Goal: Task Accomplishment & Management: Complete application form

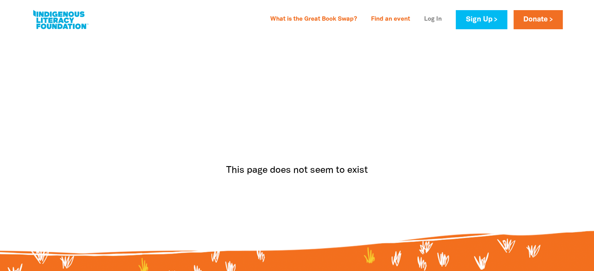
click at [425, 22] on link "Log In" at bounding box center [432, 19] width 27 height 12
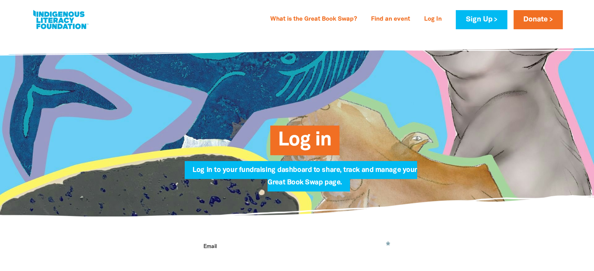
type input "[PERSON_NAME][EMAIL_ADDRESS][PERSON_NAME][DOMAIN_NAME]"
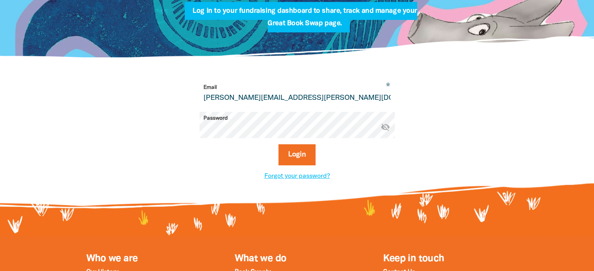
scroll to position [195, 0]
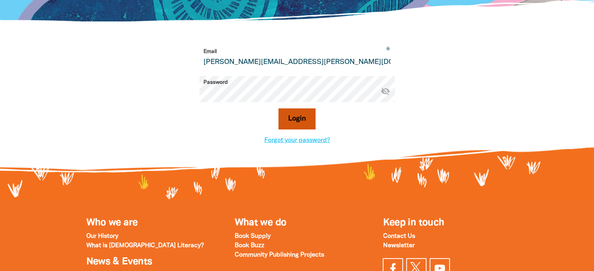
click at [295, 123] on button "Login" at bounding box center [296, 118] width 37 height 21
select select "AU"
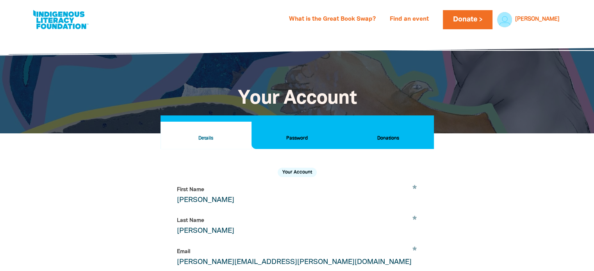
scroll to position [39, 0]
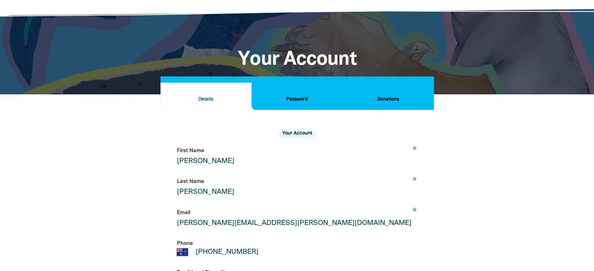
click at [387, 100] on h2 "Donations" at bounding box center [387, 99] width 78 height 9
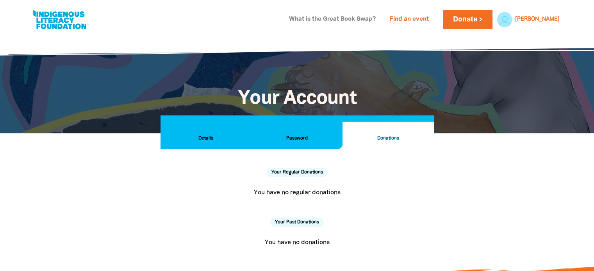
click at [333, 18] on link "What is the Great Book Swap?" at bounding box center [332, 19] width 96 height 12
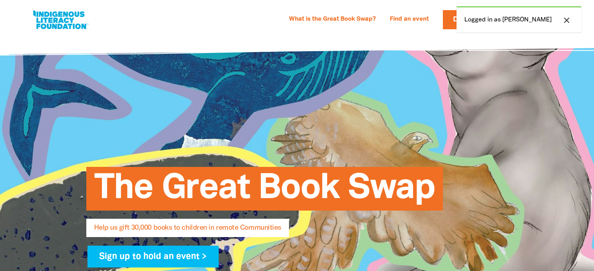
select select "AU"
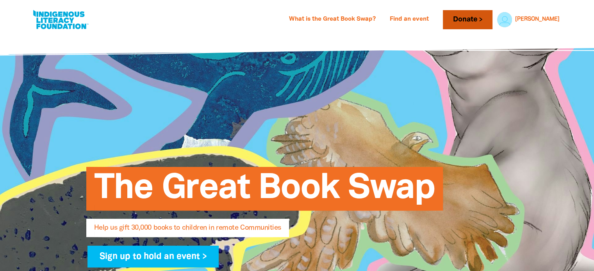
click at [492, 19] on link "Donate" at bounding box center [467, 19] width 49 height 19
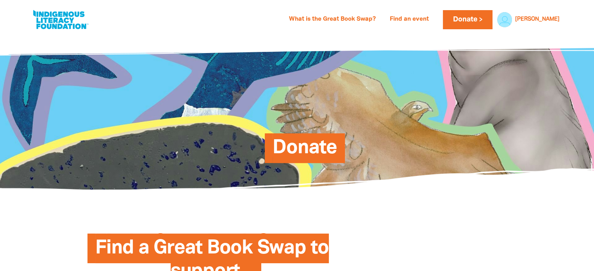
click at [76, 21] on link at bounding box center [60, 20] width 59 height 24
select select "AU"
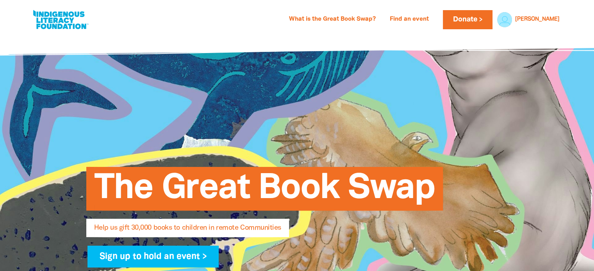
scroll to position [117, 0]
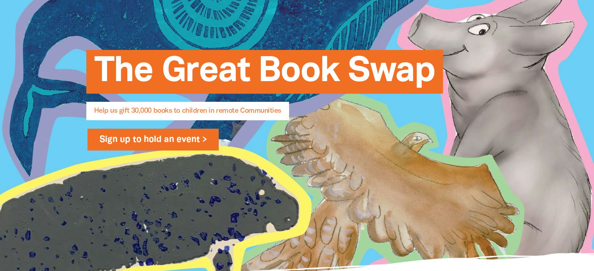
click at [135, 141] on link "Sign up to hold an event >" at bounding box center [153, 140] width 132 height 22
select select "AU"
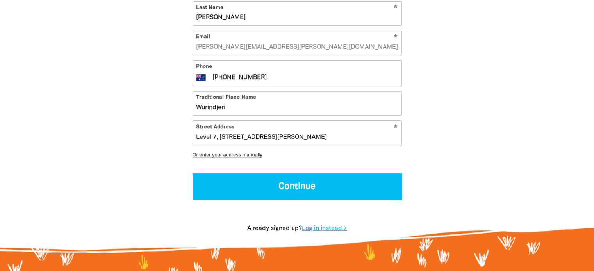
scroll to position [351, 0]
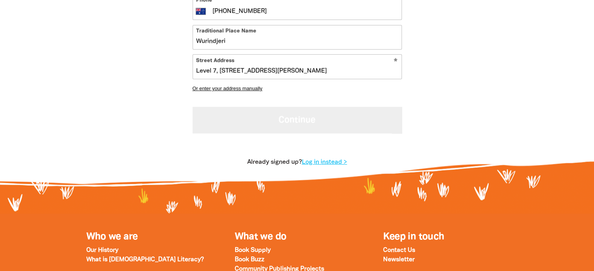
click at [300, 117] on button "Continue" at bounding box center [296, 120] width 209 height 26
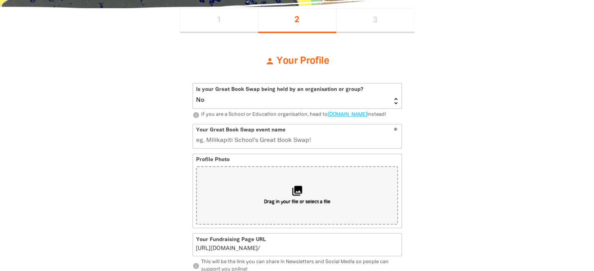
scroll to position [173, 0]
click at [395, 101] on select "Yes No" at bounding box center [297, 96] width 208 height 25
select select "Yes"
click at [193, 84] on select "Yes No" at bounding box center [297, 96] width 208 height 25
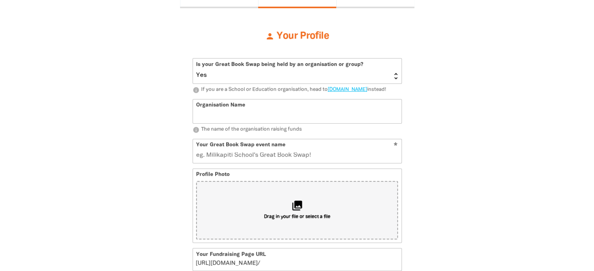
scroll to position [212, 0]
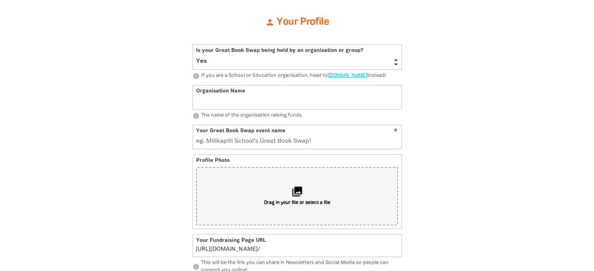
click at [286, 106] on input "Organisation Name" at bounding box center [297, 97] width 208 height 24
type input "Keypath Education"
click at [443, 133] on div "1 2 3 person Your Profile Is your Great Book Swap being held by an organisation…" at bounding box center [297, 257] width 468 height 576
drag, startPoint x: 258, startPoint y: 148, endPoint x: 172, endPoint y: 149, distance: 86.2
click at [172, 149] on div "1 2 3 person Your Profile Is your Great Book Swap being held by an organisation…" at bounding box center [296, 257] width 281 height 576
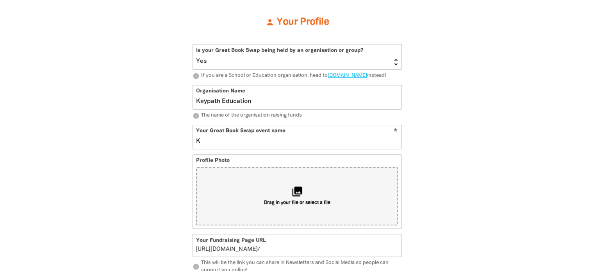
type input "Ke"
type input "ke"
type input "Keypath"
type input "keypath"
type input "Keypath's"
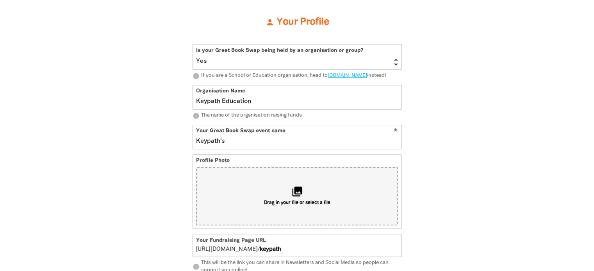
type input "keypaths"
type input "Keypath's Great Book Swap"
type input "keypathsgreatbookswap"
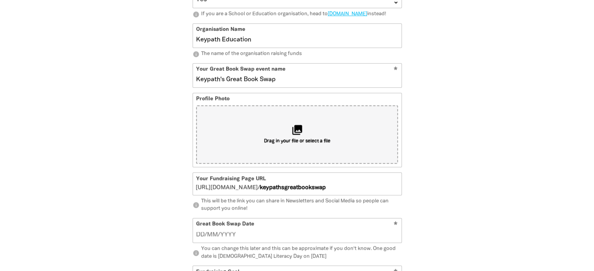
scroll to position [290, 0]
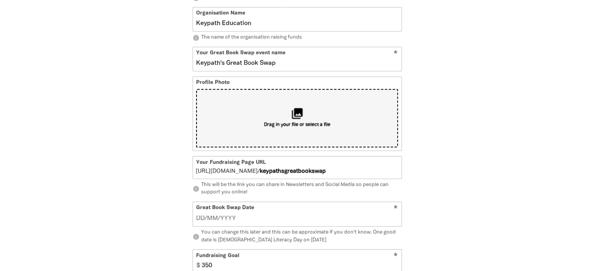
type input "Keypath's Great Book Swap"
click at [294, 120] on icon "collections" at bounding box center [296, 113] width 13 height 13
type input "C:\fakepath\AdobeStock_1340597378.jpeg"
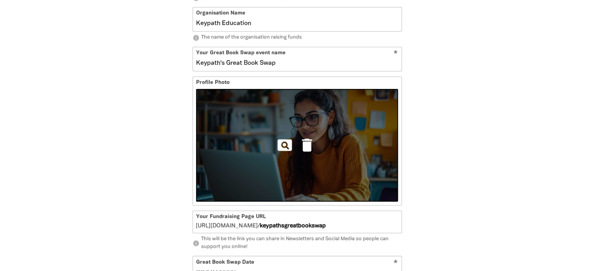
click at [331, 180] on form "Is your Great Book Swap being held by an organisation or group? Yes No info If …" at bounding box center [296, 219] width 209 height 506
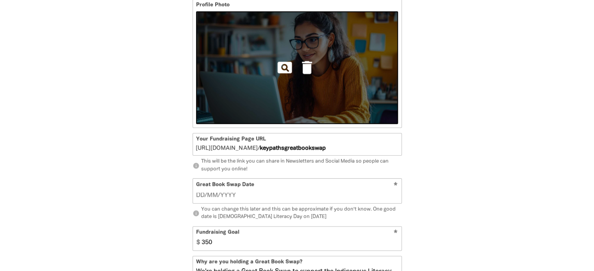
scroll to position [368, 0]
click at [334, 155] on input "keypathsgreatbookswap" at bounding box center [330, 144] width 142 height 22
click at [338, 154] on input "keypathsgreatbookswap" at bounding box center [330, 144] width 142 height 22
drag, startPoint x: 340, startPoint y: 153, endPoint x: 289, endPoint y: 157, distance: 51.3
click at [289, 155] on input "keypathsgreatbookswap" at bounding box center [330, 144] width 142 height 22
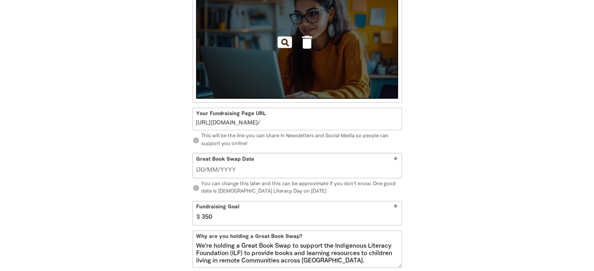
scroll to position [407, 0]
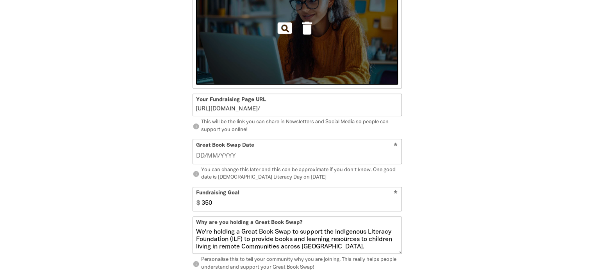
type input "__/__/____"
click at [332, 160] on input "__/__/____" at bounding box center [297, 156] width 202 height 9
type input "keypaths-great-book-swap"
click at [423, 165] on div "1 2 3 person Your Profile Is your Great Book Swap being held by an organisation…" at bounding box center [296, 89] width 281 height 630
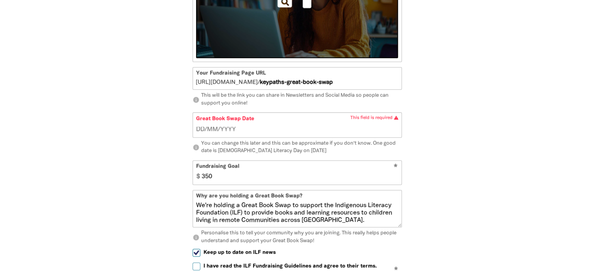
scroll to position [446, 0]
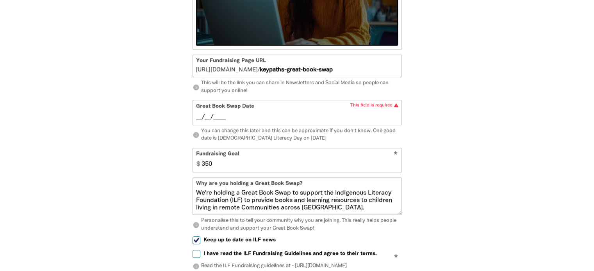
click at [244, 121] on input "__/__/____" at bounding box center [297, 117] width 202 height 9
click at [200, 121] on input "04/09/2024" at bounding box center [297, 117] width 202 height 9
drag, startPoint x: 237, startPoint y: 124, endPoint x: 226, endPoint y: 124, distance: 10.9
click at [226, 121] on input "03/09/2024" at bounding box center [297, 117] width 202 height 9
type input "03/09/2025"
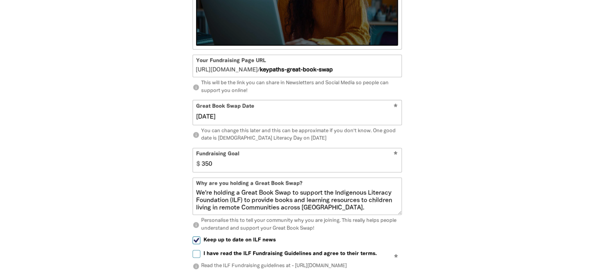
click at [444, 159] on div "1 2 3 person Your Profile Is your Great Book Swap being held by an organisation…" at bounding box center [297, 50] width 468 height 630
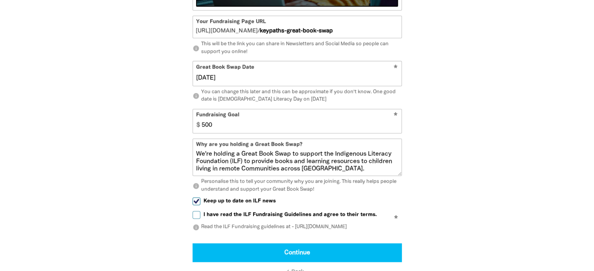
scroll to position [524, 0]
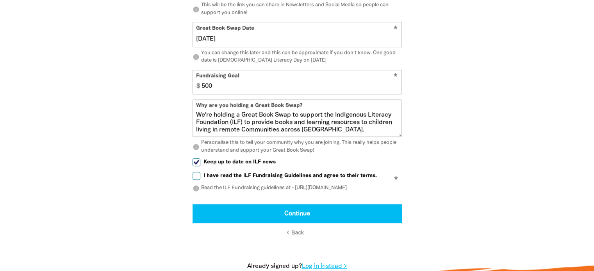
type input "500"
click at [199, 180] on input "I have read the ILF Fundraising Guidelines and agree to their terms." at bounding box center [196, 176] width 8 height 8
checkbox input "true"
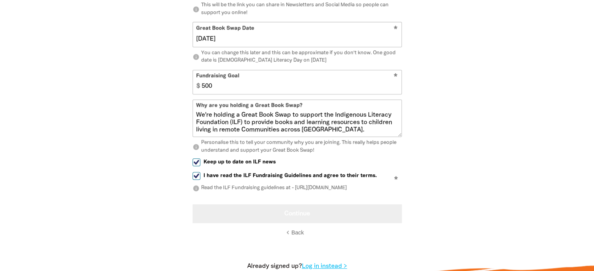
click at [301, 220] on button "Continue" at bounding box center [296, 213] width 209 height 19
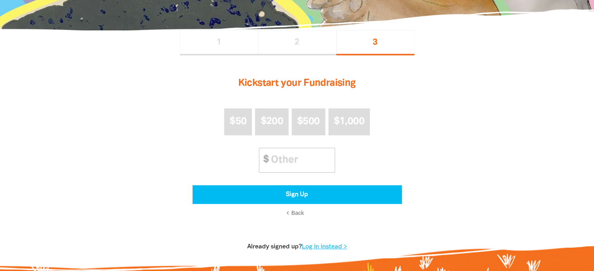
scroll to position [195, 0]
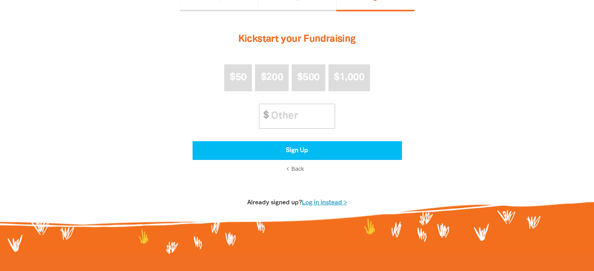
click at [322, 203] on link "Log in instead >" at bounding box center [324, 202] width 45 height 5
select select "AU"
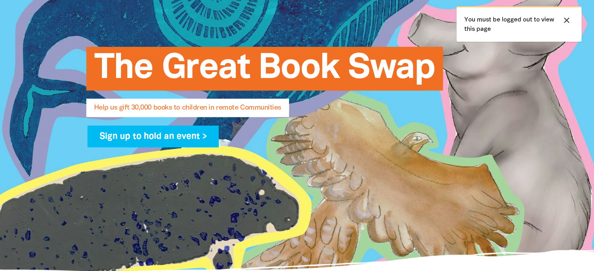
scroll to position [117, 0]
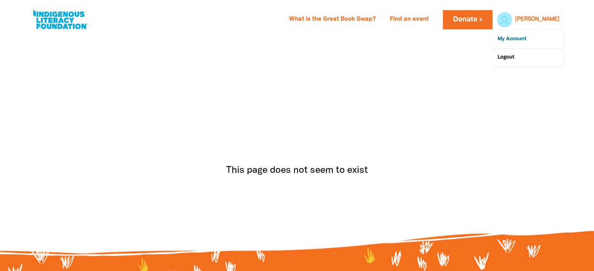
click at [505, 37] on link "My Account" at bounding box center [527, 39] width 70 height 18
select select "AU"
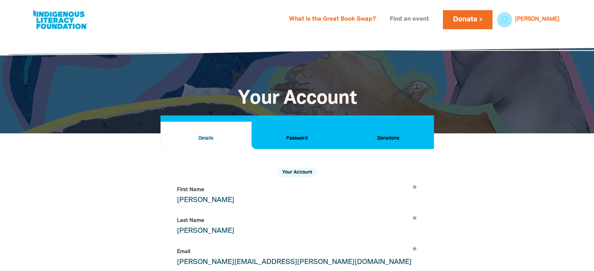
click at [433, 20] on link "Find an event" at bounding box center [409, 19] width 48 height 12
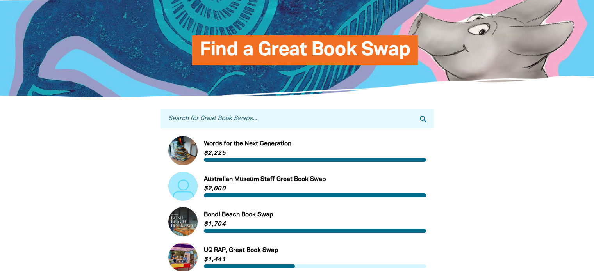
scroll to position [78, 0]
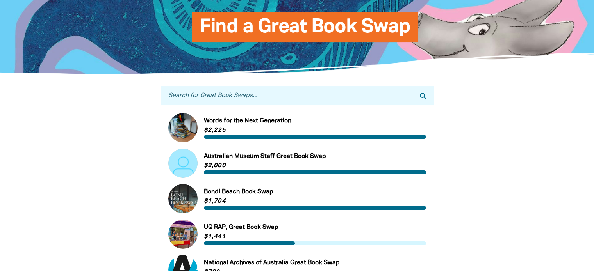
click at [292, 95] on input "Search for Great Book Swaps..." at bounding box center [296, 95] width 273 height 19
type input "keypath"
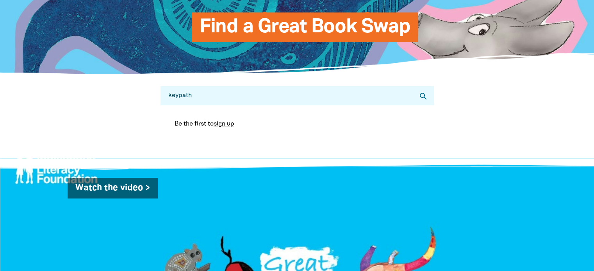
click at [231, 126] on link "sign up" at bounding box center [223, 123] width 21 height 5
select select "AU"
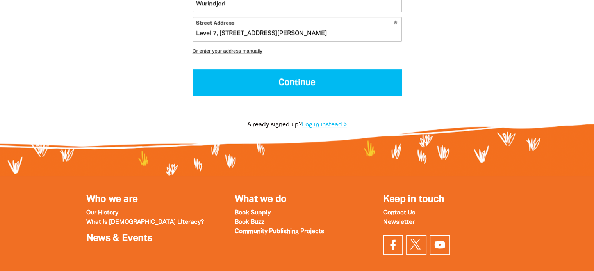
scroll to position [390, 0]
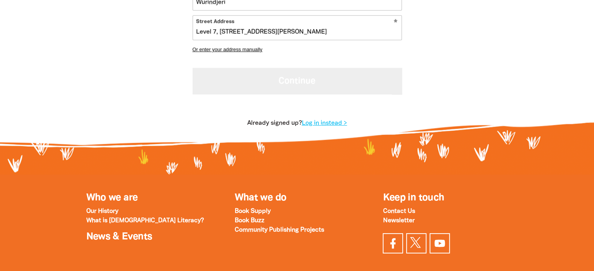
click at [297, 85] on button "Continue" at bounding box center [296, 81] width 209 height 26
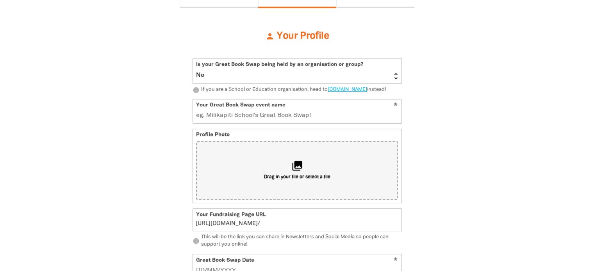
scroll to position [173, 0]
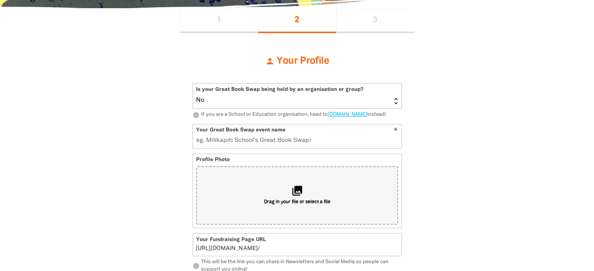
click at [309, 98] on select "Yes No" at bounding box center [297, 96] width 208 height 25
select select "Yes"
click at [193, 84] on select "Yes No" at bounding box center [297, 96] width 208 height 25
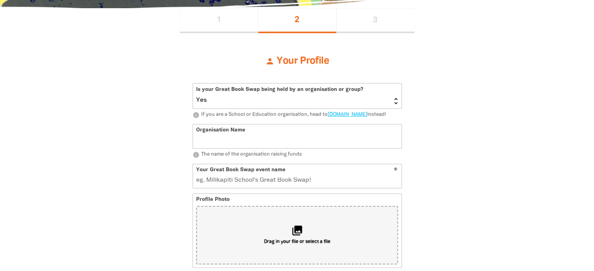
click at [300, 145] on input "Organisation Name" at bounding box center [297, 136] width 208 height 24
type input "Keypath Education"
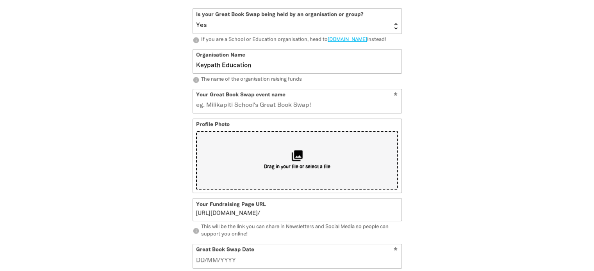
scroll to position [251, 0]
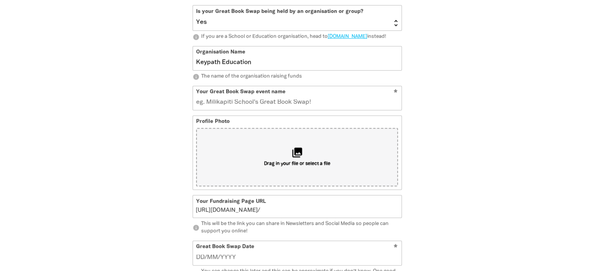
click at [291, 107] on input "Your Great Book Swap event name" at bounding box center [297, 98] width 208 height 24
type input "Ke"
type input "k"
type input "Keypath"
type input "keypath"
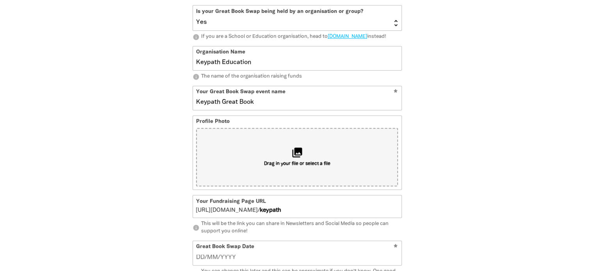
type input "Keypath Great Book"
type input "keypathgreatbook"
type input "Keypath Great Book Swap"
type input "keypathgreatbookswap"
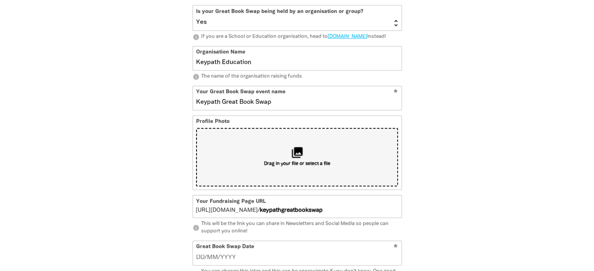
type input "Keypath Great Book Swap"
click at [298, 159] on icon "collections" at bounding box center [296, 152] width 13 height 13
type input "C:\fakepath\KeyPath-Social-Squares-09.png"
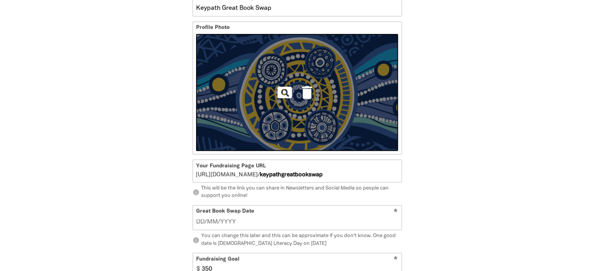
scroll to position [368, 0]
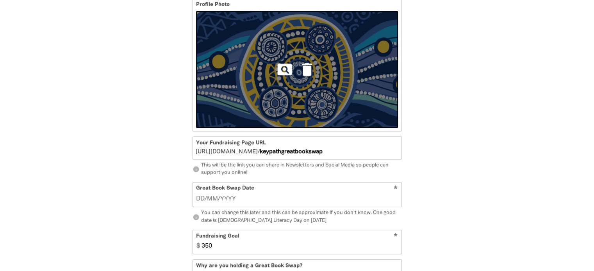
drag, startPoint x: 288, startPoint y: 158, endPoint x: 343, endPoint y: 160, distance: 54.3
click at [343, 159] on input "keypathgreatbookswap" at bounding box center [330, 148] width 142 height 22
click at [431, 184] on div "1 2 3 person Your Profile Is your Great Book Swap being held by an organisation…" at bounding box center [296, 130] width 281 height 634
type input "keypath-great-book-swap"
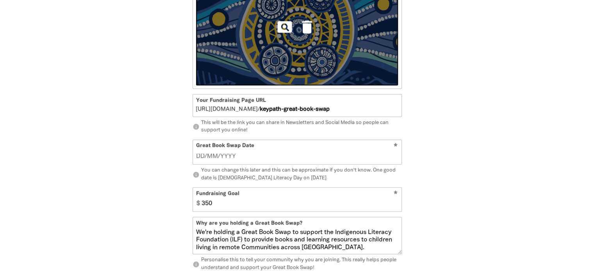
scroll to position [446, 0]
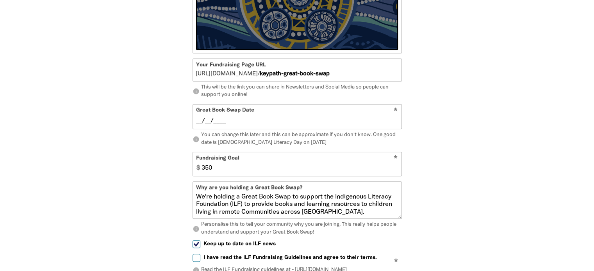
click at [258, 125] on input "__/__/____" at bounding box center [297, 121] width 202 height 9
type input "03/09/2025"
click at [204, 176] on input "350" at bounding box center [299, 164] width 203 height 24
click at [231, 174] on input "Fundraising Goal" at bounding box center [299, 164] width 203 height 24
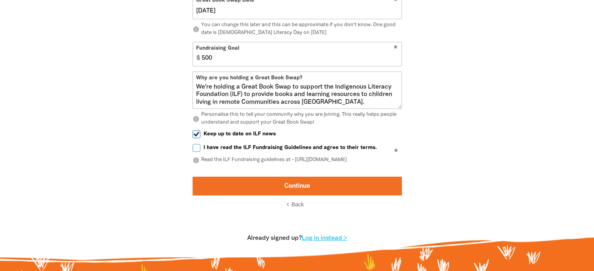
scroll to position [564, 0]
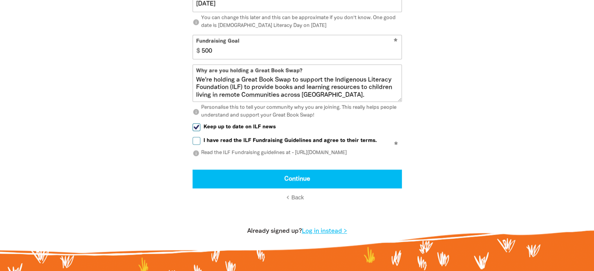
type input "500"
click at [195, 145] on input "I have read the ILF Fundraising Guidelines and agree to their terms." at bounding box center [196, 141] width 8 height 8
checkbox input "true"
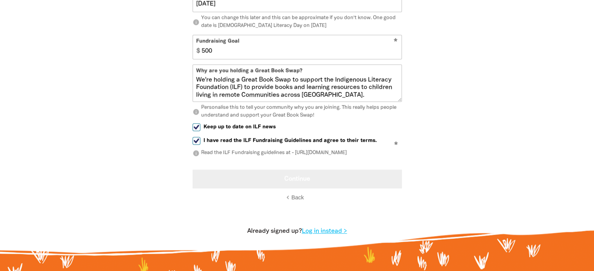
click at [295, 185] on button "Continue" at bounding box center [296, 179] width 209 height 19
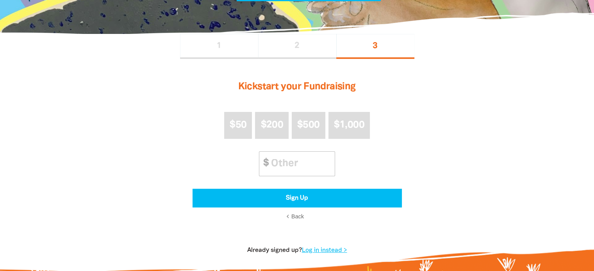
scroll to position [145, 0]
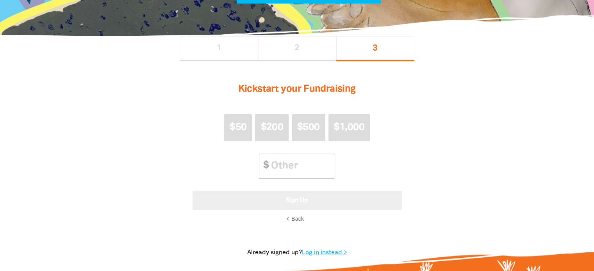
click at [300, 200] on button "Sign Up" at bounding box center [296, 200] width 209 height 19
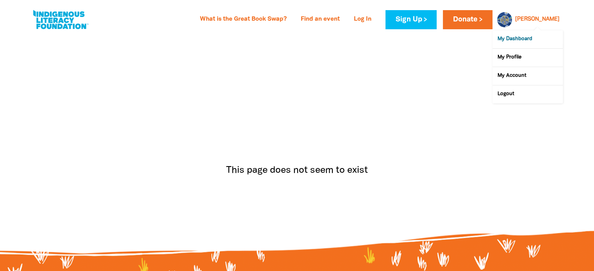
click at [516, 37] on link "My Dashboard" at bounding box center [527, 39] width 70 height 18
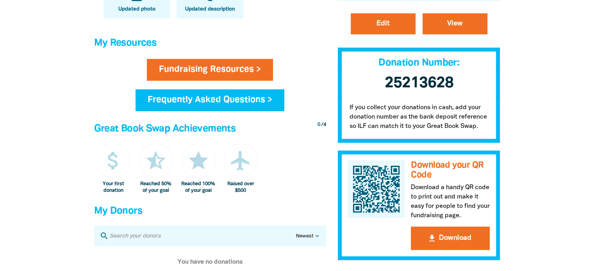
scroll to position [195, 0]
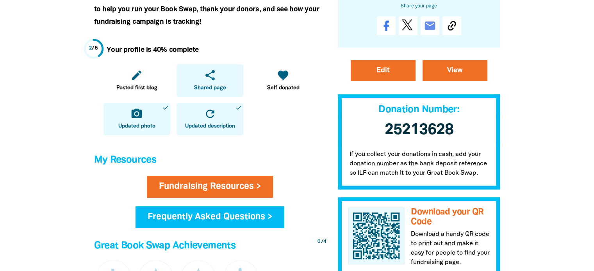
click at [213, 74] on icon "share" at bounding box center [210, 75] width 12 height 12
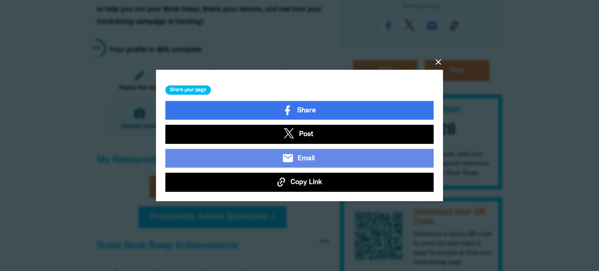
click at [296, 186] on span "Copy Link" at bounding box center [307, 183] width 32 height 10
click at [536, 127] on div at bounding box center [299, 135] width 599 height 271
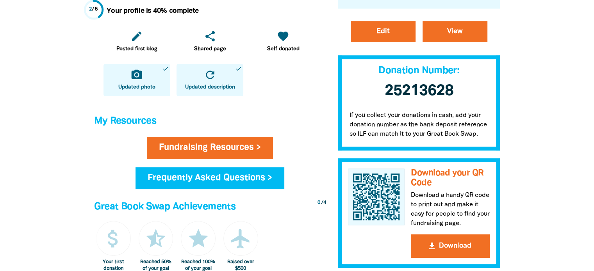
scroll to position [273, 0]
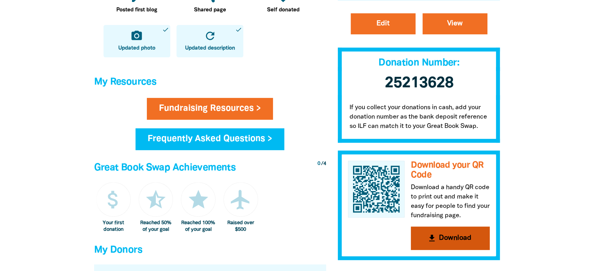
click at [449, 237] on button "get_app Download" at bounding box center [450, 238] width 79 height 23
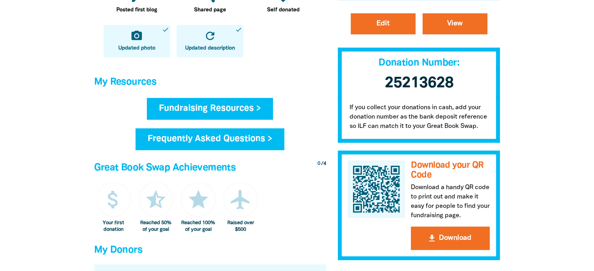
click at [230, 109] on link "Fundraising Resources >" at bounding box center [210, 109] width 126 height 22
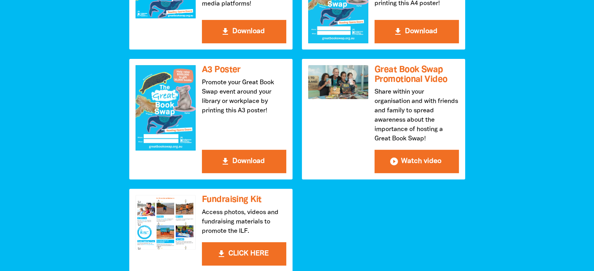
scroll to position [195, 0]
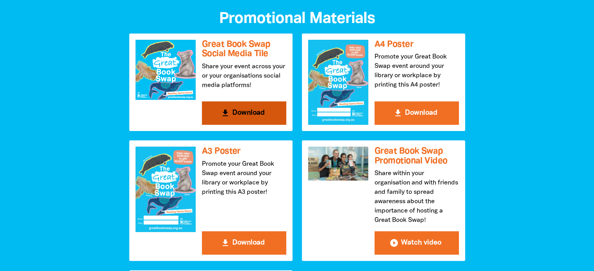
click at [249, 115] on button "get_app Download" at bounding box center [244, 112] width 84 height 23
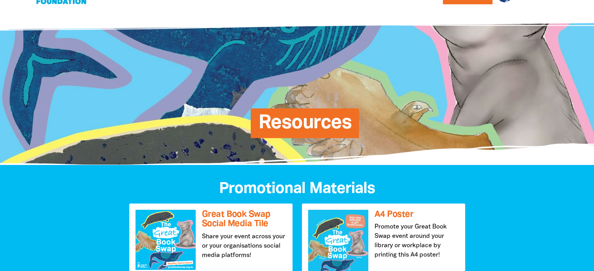
scroll to position [0, 0]
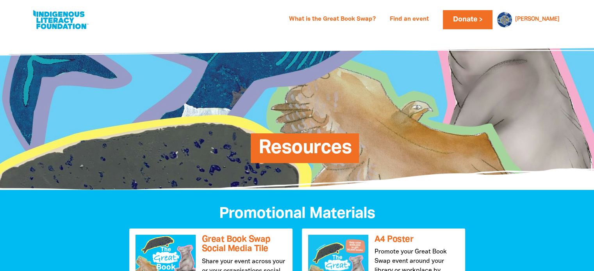
click at [72, 18] on link at bounding box center [60, 20] width 59 height 24
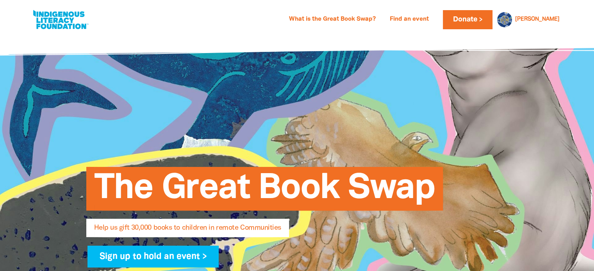
select select "AU"
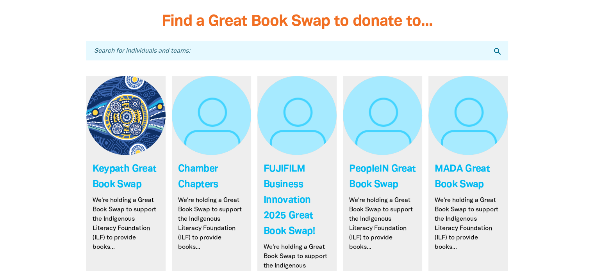
scroll to position [2263, 0]
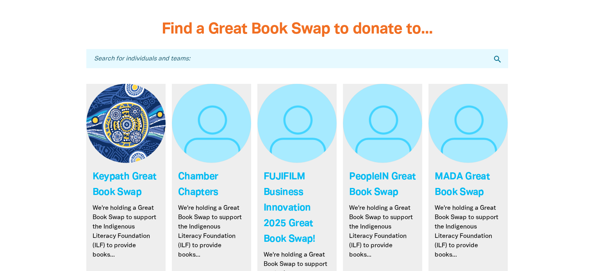
click at [135, 88] on link "Link to Keypath Great Book Swap" at bounding box center [125, 210] width 79 height 252
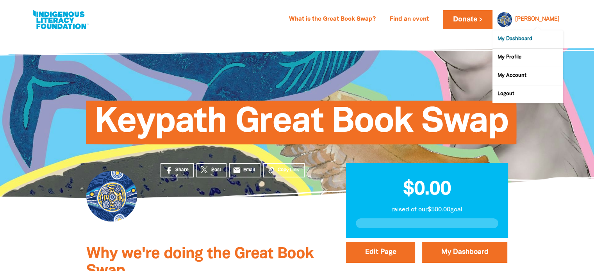
click at [532, 37] on link "My Dashboard" at bounding box center [527, 39] width 70 height 18
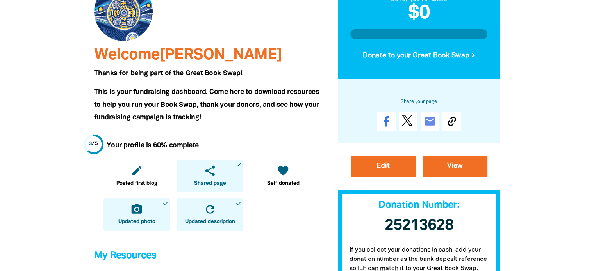
scroll to position [117, 0]
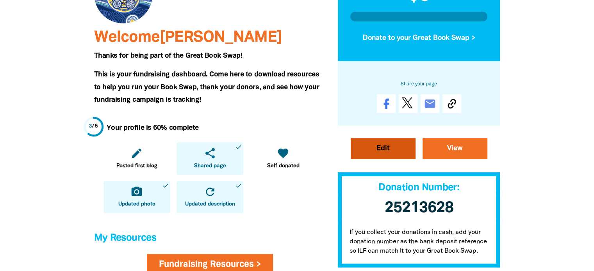
click at [373, 151] on link "Edit" at bounding box center [382, 148] width 65 height 21
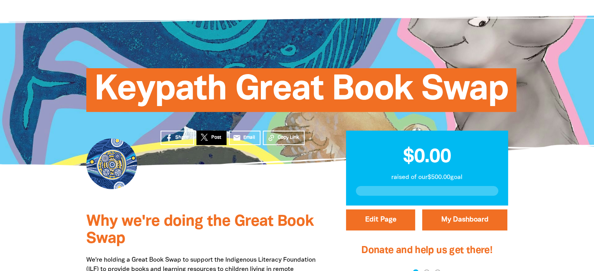
select select "Yes"
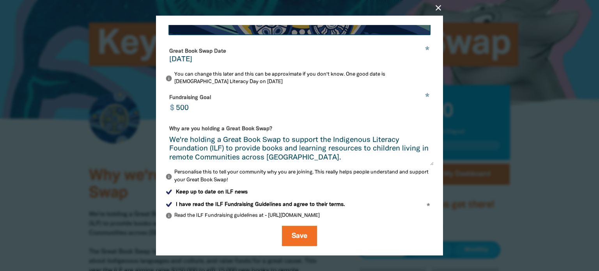
scroll to position [259, 0]
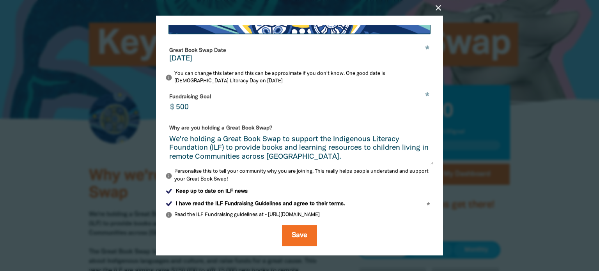
drag, startPoint x: 320, startPoint y: 139, endPoint x: 192, endPoint y: 139, distance: 128.4
click at [192, 139] on textarea "We're holding a Great Book Swap to support the Indigenous Literacy Foundation (…" at bounding box center [299, 149] width 268 height 29
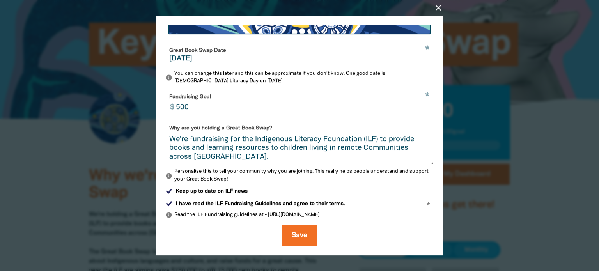
click at [256, 155] on textarea "We're fundraising for the Indigenous Literacy Foundation (ILF) to provide books…" at bounding box center [299, 149] width 268 height 29
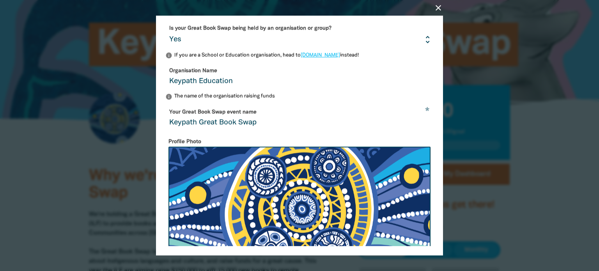
scroll to position [0, 0]
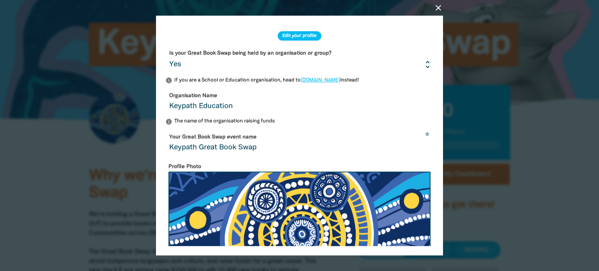
type textarea "We're fundraising for the Indigenous Literacy Foundation (ILF) to provide books…"
drag, startPoint x: 260, startPoint y: 152, endPoint x: 200, endPoint y: 151, distance: 59.7
click at [200, 151] on input "Keypath Great Book Swap" at bounding box center [299, 143] width 268 height 25
type input "Keypath Great Book Swap"
click at [360, 149] on input "Keypath Great Book Swap" at bounding box center [299, 143] width 268 height 25
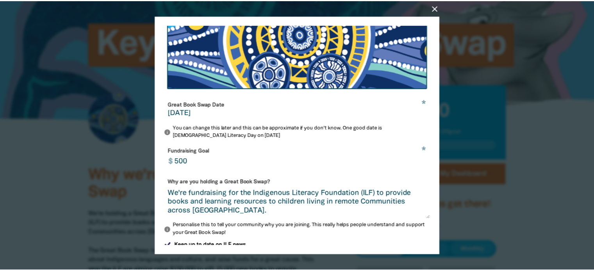
scroll to position [259, 0]
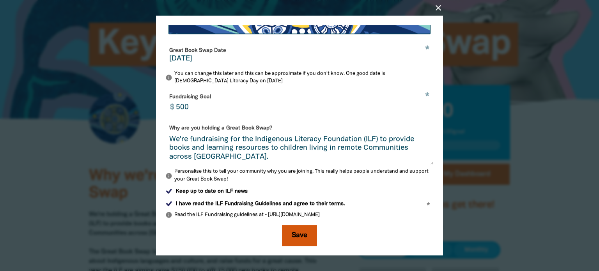
click at [300, 239] on button "Save" at bounding box center [299, 235] width 35 height 21
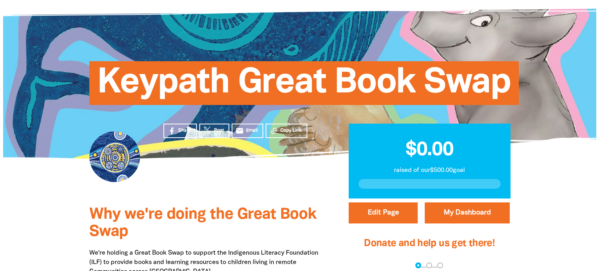
scroll to position [117, 0]
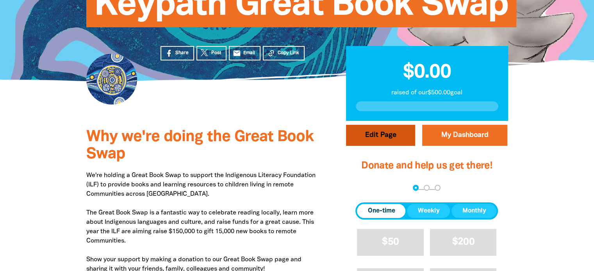
click at [393, 140] on button "Edit Page" at bounding box center [380, 135] width 69 height 21
select select "Yes"
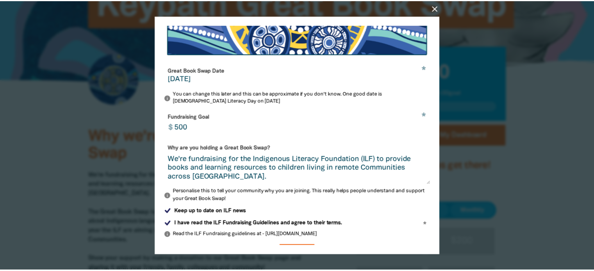
scroll to position [259, 0]
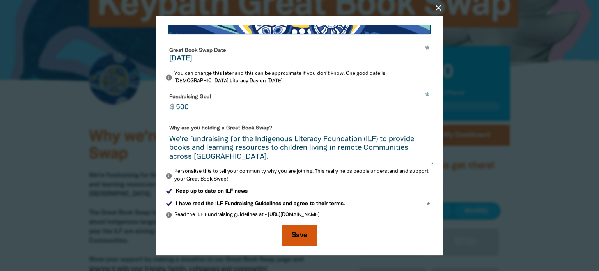
click at [300, 231] on button "Save" at bounding box center [299, 235] width 35 height 21
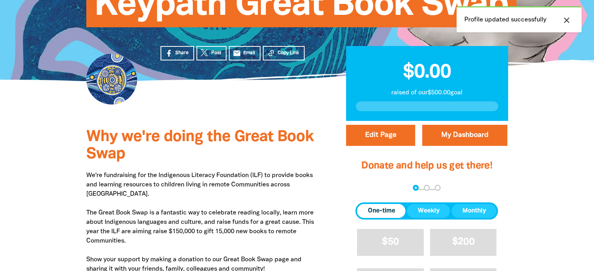
scroll to position [0, 0]
